Goal: Information Seeking & Learning: Learn about a topic

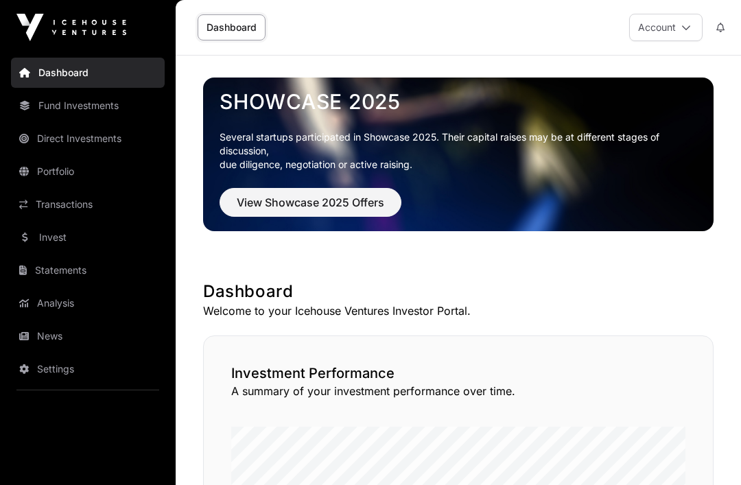
click at [62, 244] on link "Invest" at bounding box center [88, 237] width 154 height 30
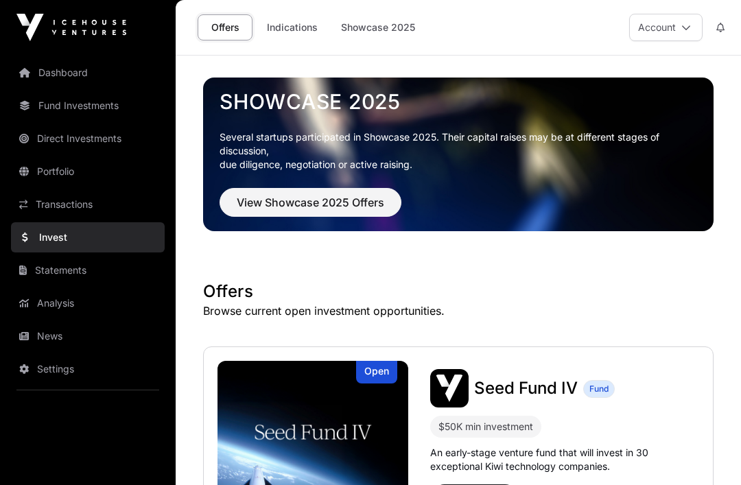
click at [373, 32] on link "Showcase 2025" at bounding box center [378, 27] width 92 height 26
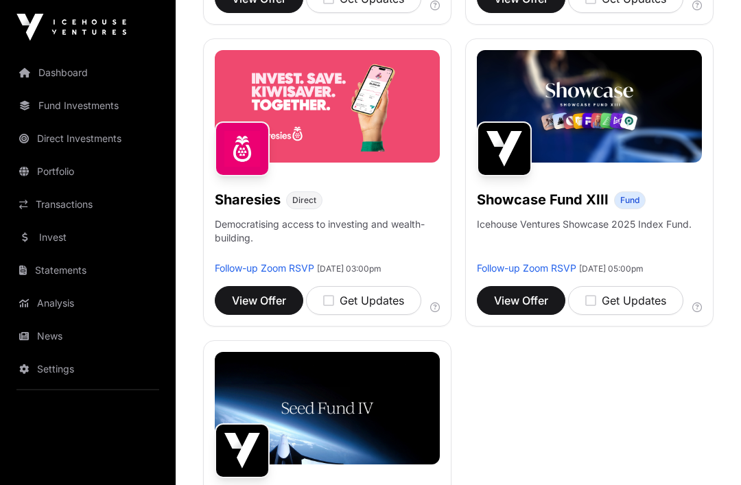
scroll to position [1417, 0]
click at [513, 295] on span "View Offer" at bounding box center [521, 300] width 54 height 16
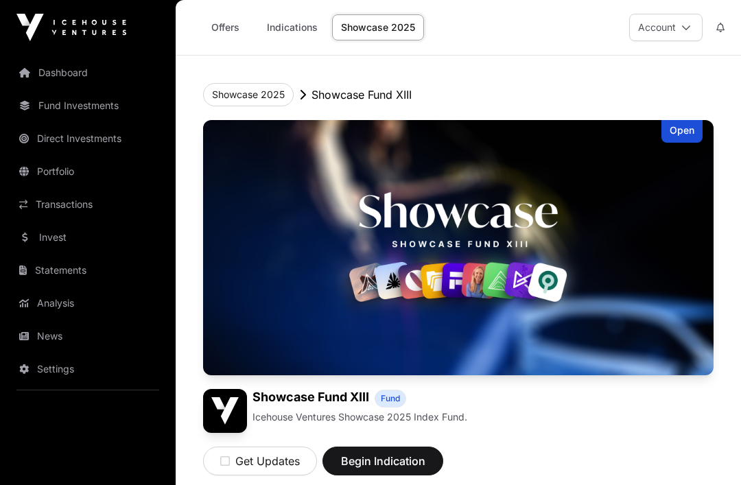
click at [266, 89] on button "Showcase 2025" at bounding box center [248, 94] width 91 height 23
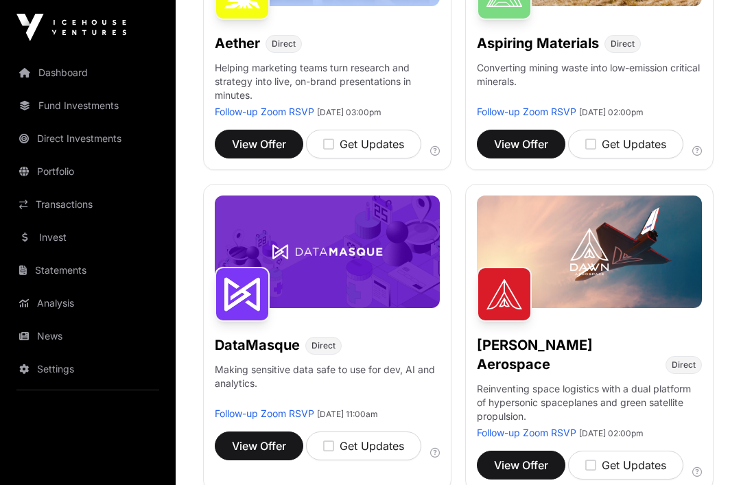
scroll to position [351, 0]
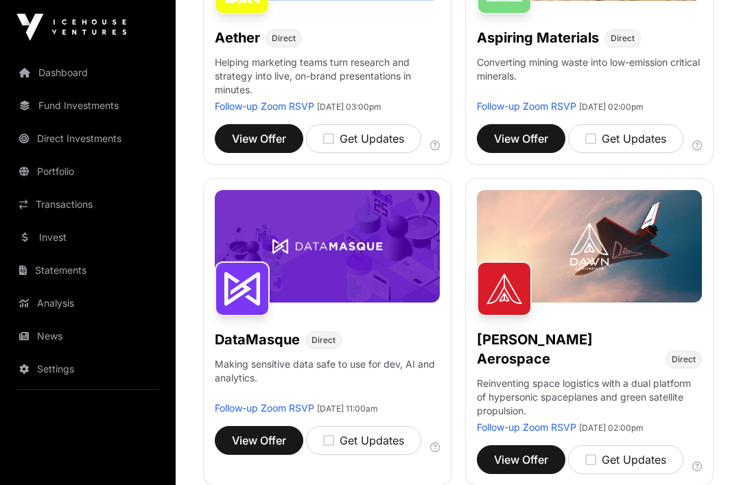
click at [520, 452] on span "View Offer" at bounding box center [521, 460] width 54 height 16
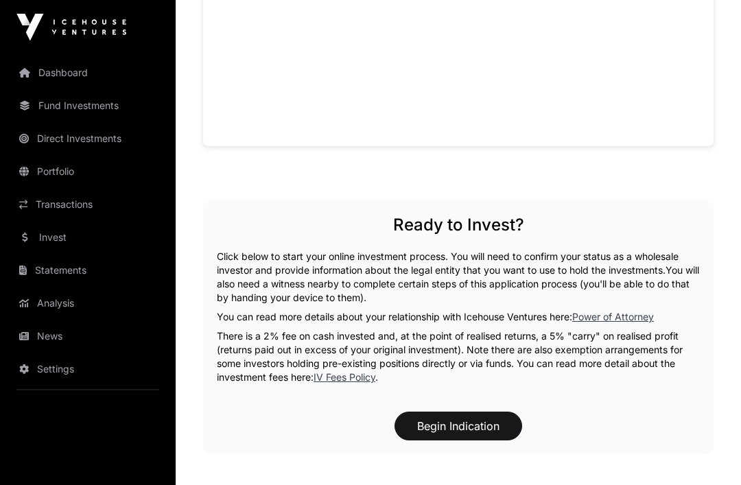
scroll to position [1373, 0]
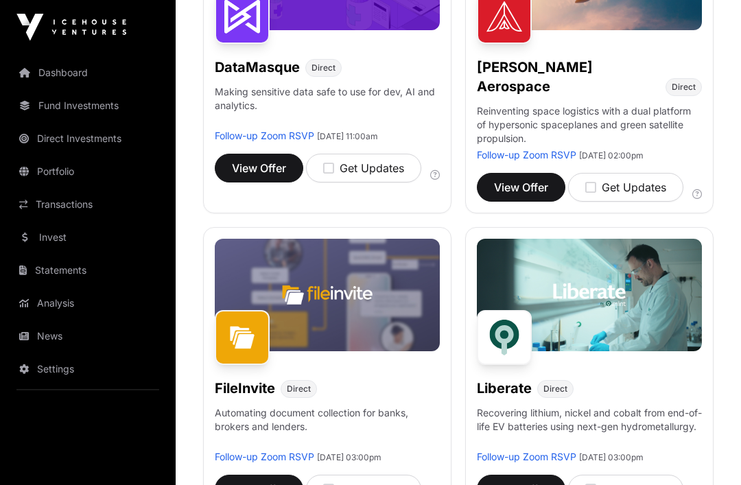
scroll to position [637, 0]
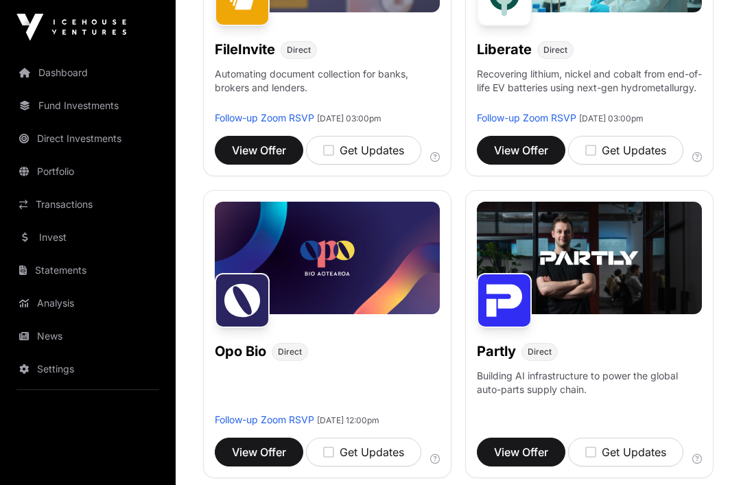
click at [515, 445] on span "View Offer" at bounding box center [521, 453] width 54 height 16
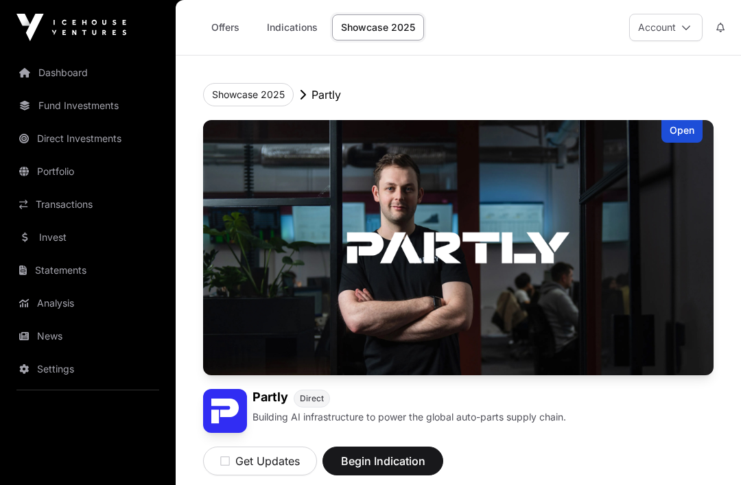
click at [249, 97] on button "Showcase 2025" at bounding box center [248, 94] width 91 height 23
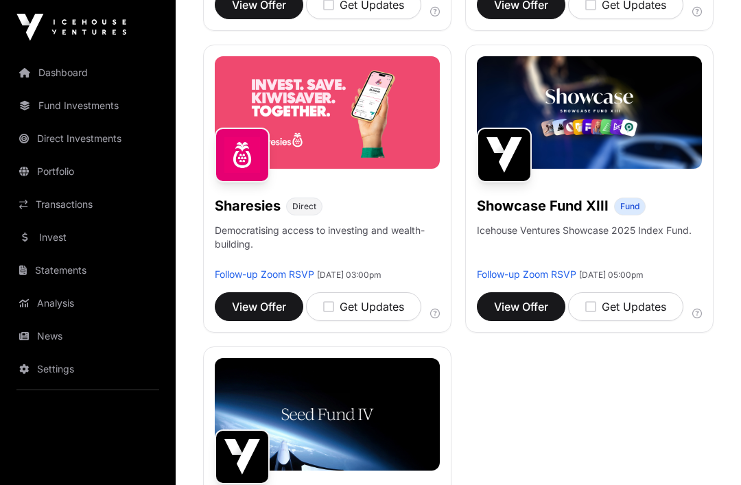
scroll to position [1411, 0]
click at [571, 224] on p "Icehouse Ventures Showcase 2025 Index Fund." at bounding box center [584, 231] width 215 height 14
click at [524, 304] on span "View Offer" at bounding box center [521, 307] width 54 height 16
